Goal: Ask a question

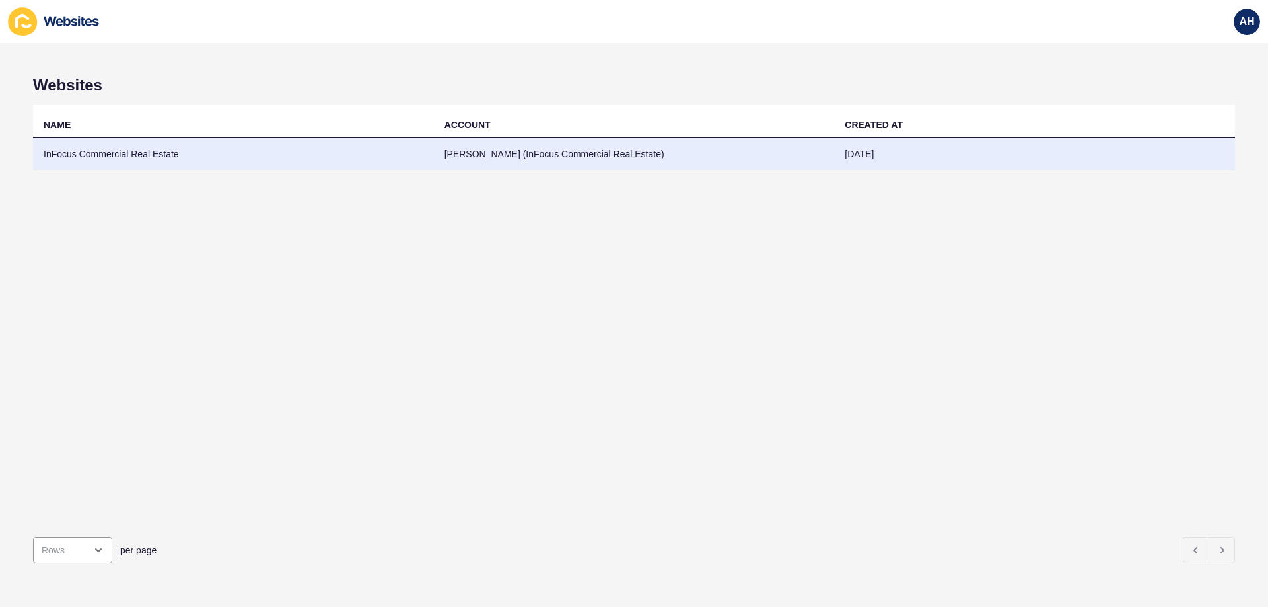
click at [212, 158] on td "InFocus Commercial Real Estate" at bounding box center [233, 154] width 401 height 32
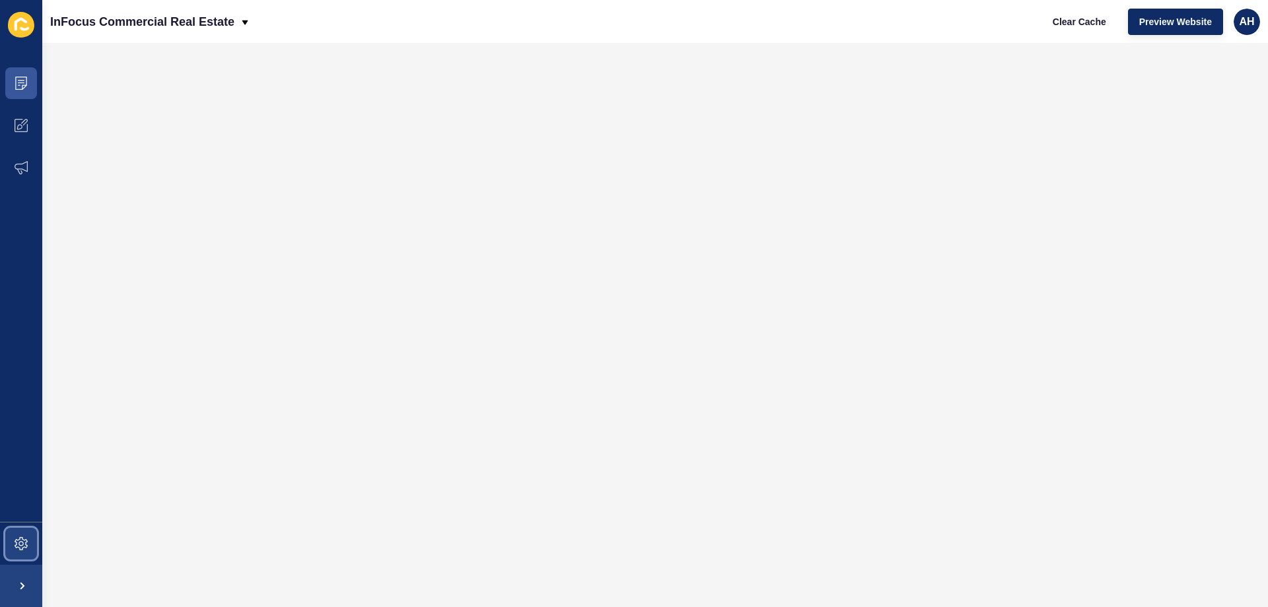
click at [34, 542] on span at bounding box center [21, 543] width 42 height 42
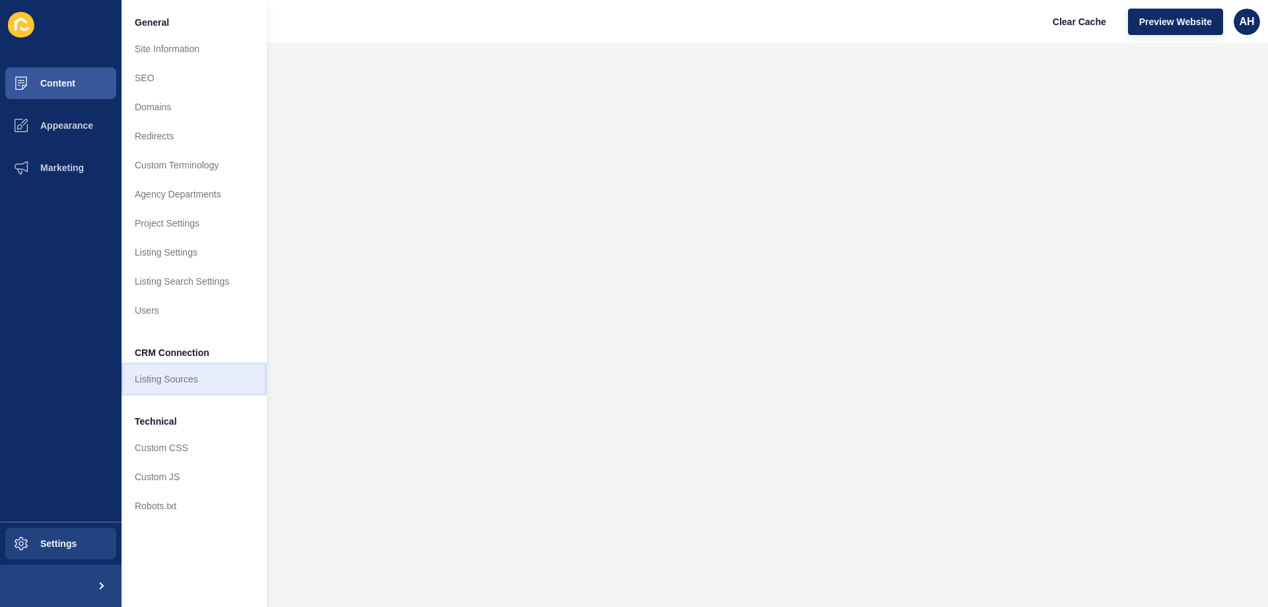
click at [151, 379] on link "Listing Sources" at bounding box center [194, 379] width 145 height 29
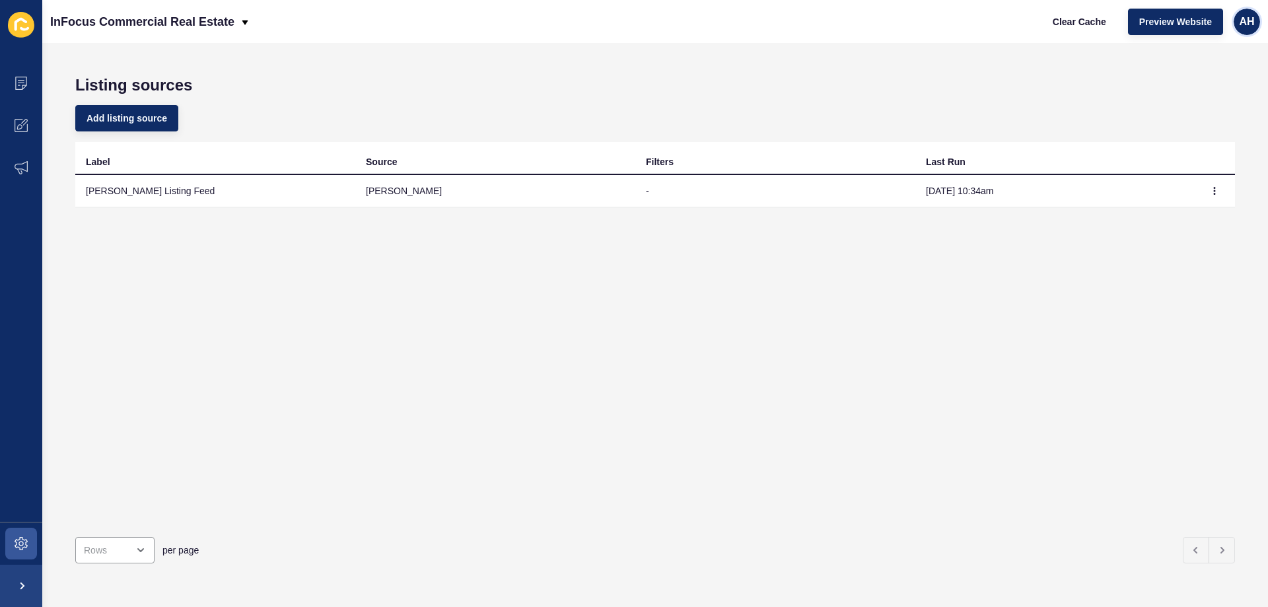
click at [1252, 24] on span "AH" at bounding box center [1246, 21] width 15 height 13
click at [1226, 77] on link "Contact Support" at bounding box center [1214, 81] width 97 height 29
